Goal: Information Seeking & Learning: Learn about a topic

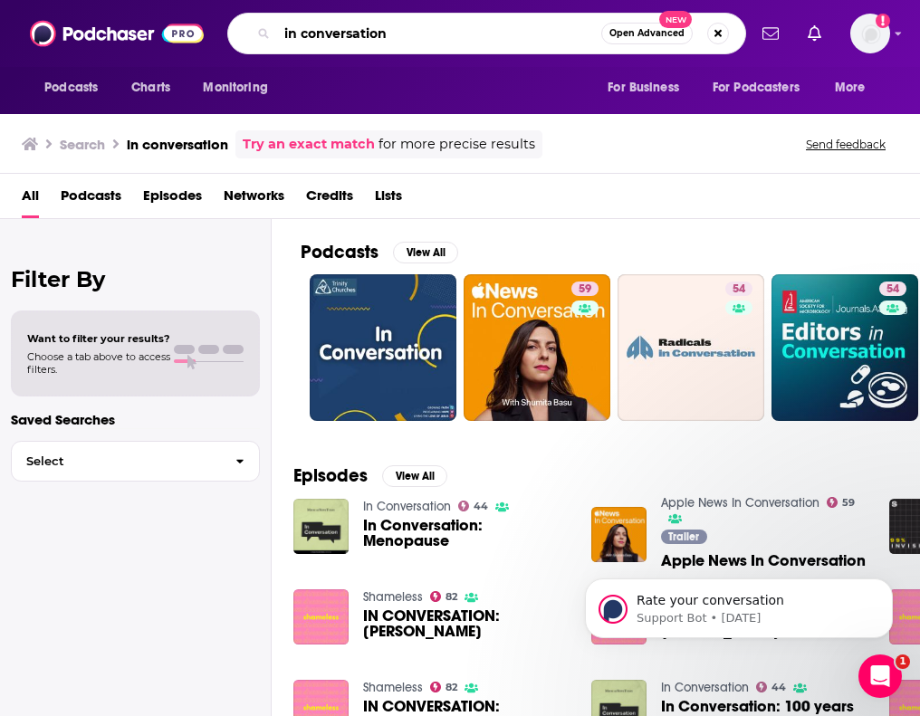
click at [485, 44] on input "in conversation" at bounding box center [439, 33] width 324 height 29
type input "impolitic"
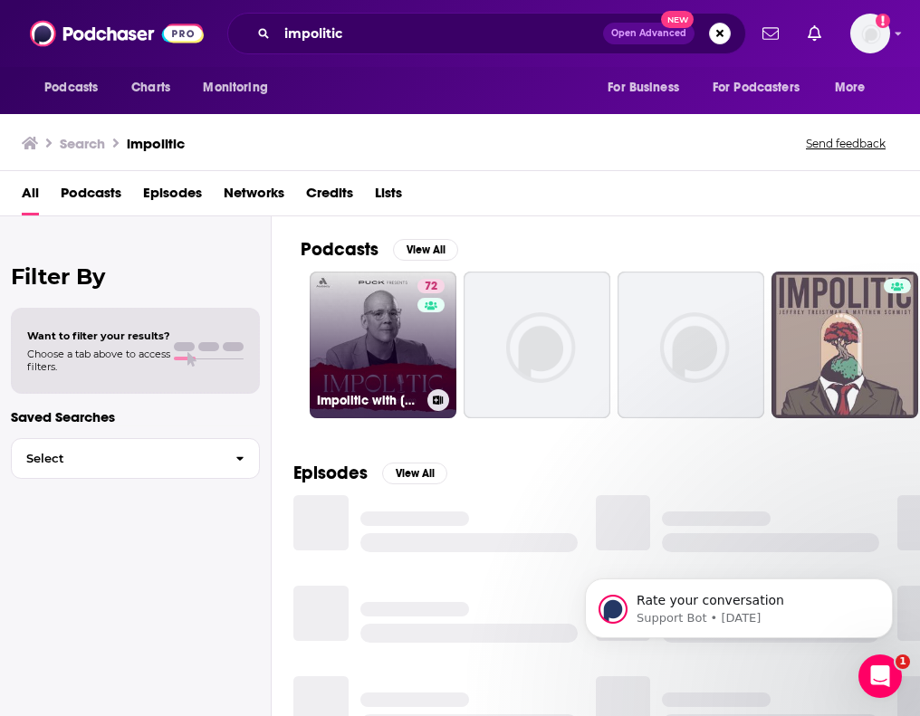
click at [406, 317] on link "72 Impolitic with [PERSON_NAME]" at bounding box center [383, 345] width 147 height 147
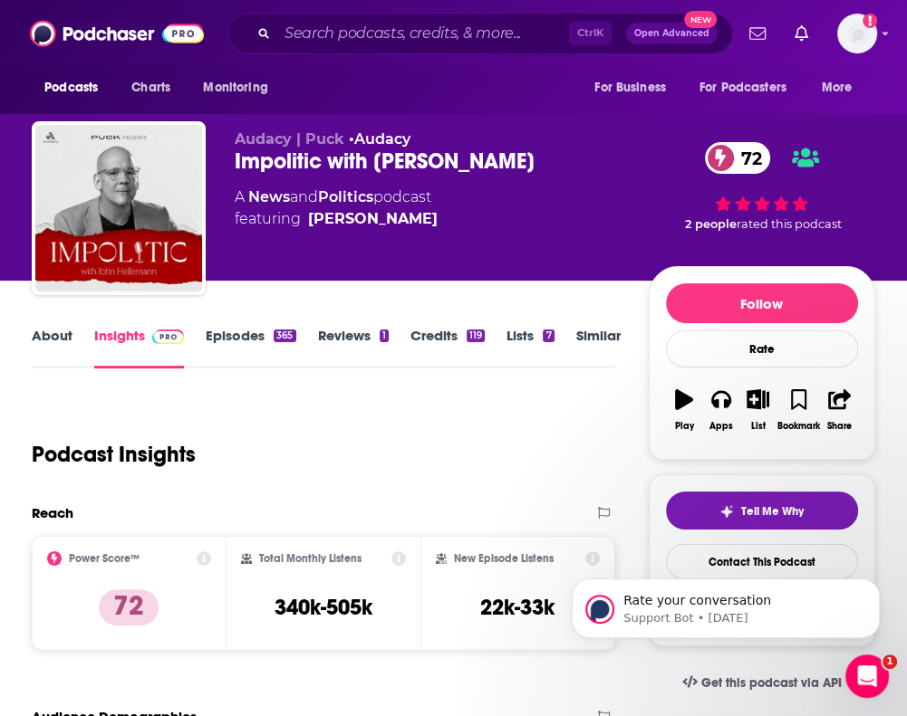
drag, startPoint x: 536, startPoint y: 163, endPoint x: 227, endPoint y: 166, distance: 308.9
click at [227, 166] on div "Audacy | Puck • Audacy Impolitic with [PERSON_NAME] 72 A News and Politics podc…" at bounding box center [453, 211] width 843 height 181
copy h2 "Impolitic with [PERSON_NAME]"
click at [241, 342] on link "Episodes 365" at bounding box center [251, 348] width 90 height 42
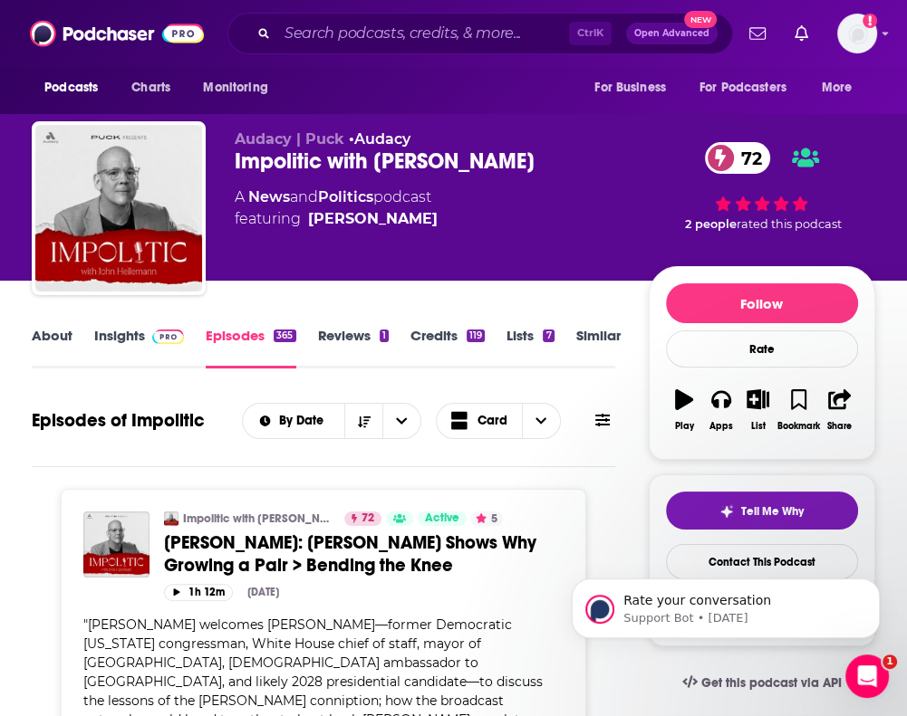
click at [54, 331] on link "About" at bounding box center [52, 348] width 41 height 42
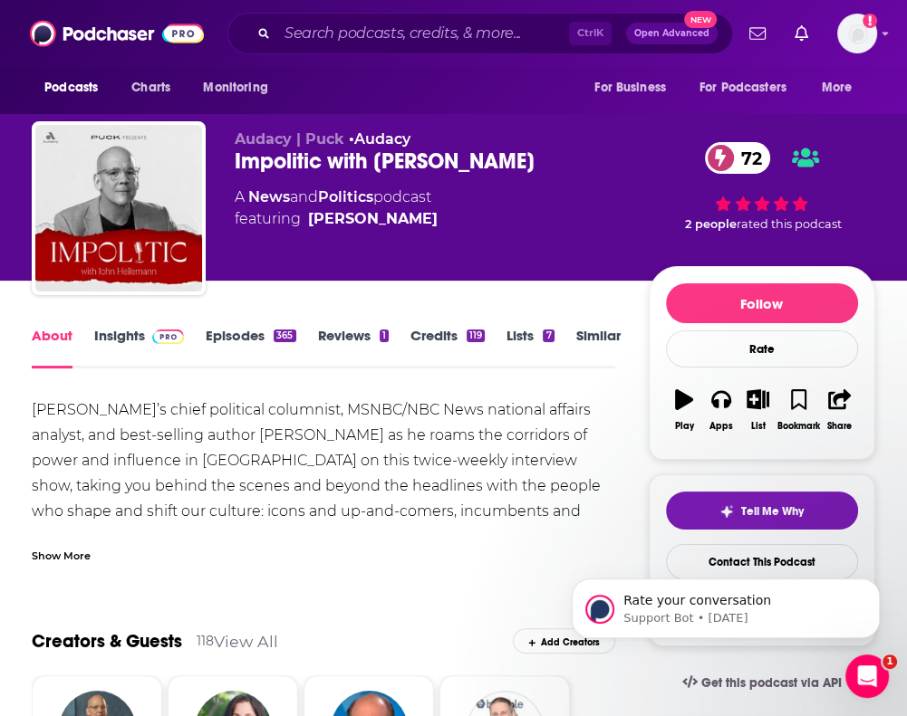
click at [141, 331] on link "Insights" at bounding box center [139, 348] width 90 height 42
